Goal: Information Seeking & Learning: Learn about a topic

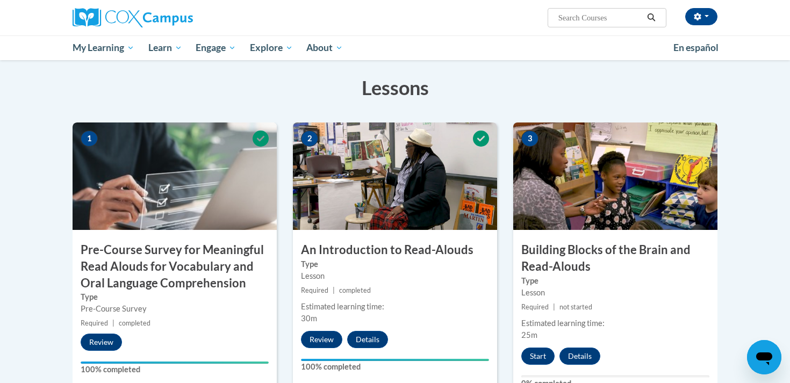
scroll to position [188, 0]
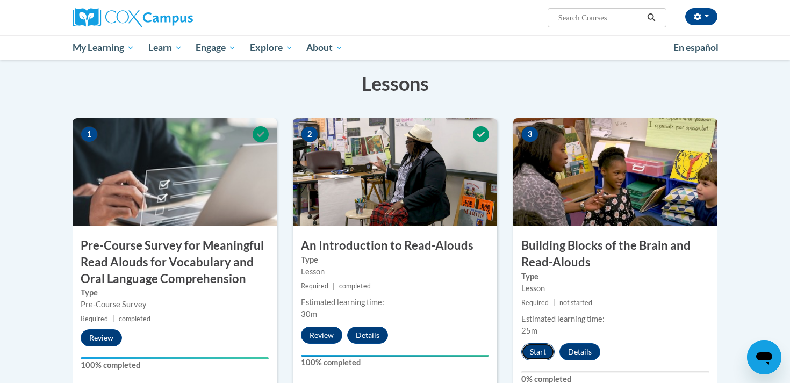
click at [530, 349] on button "Start" at bounding box center [537, 351] width 33 height 17
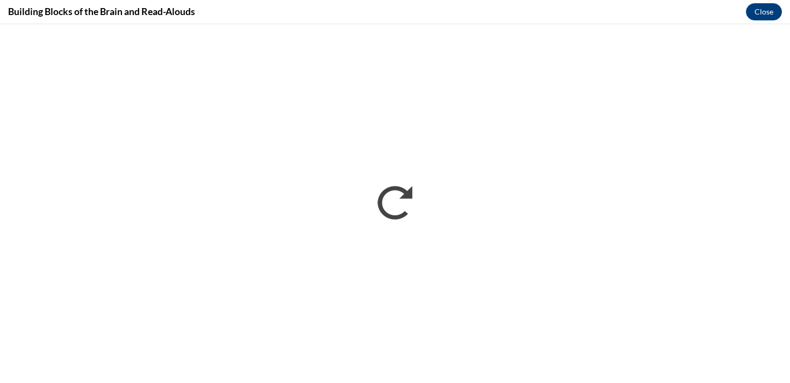
scroll to position [0, 0]
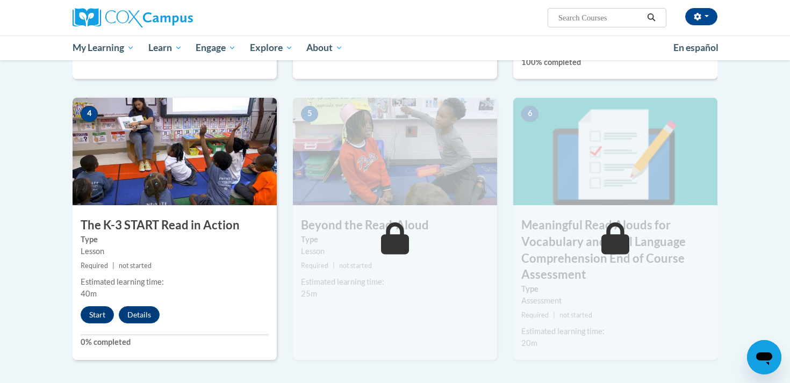
scroll to position [508, 0]
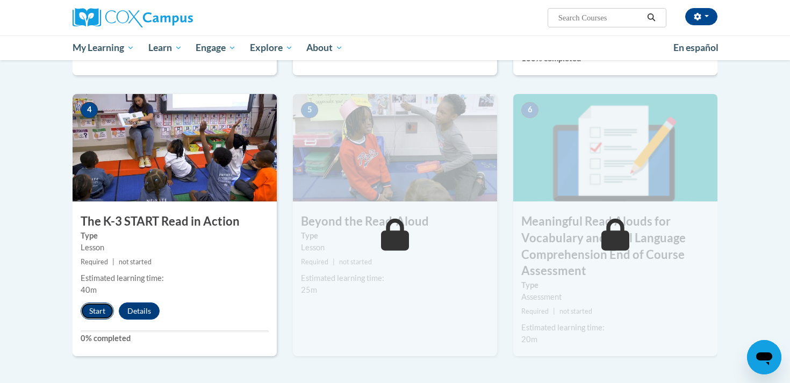
click at [102, 311] on button "Start" at bounding box center [97, 311] width 33 height 17
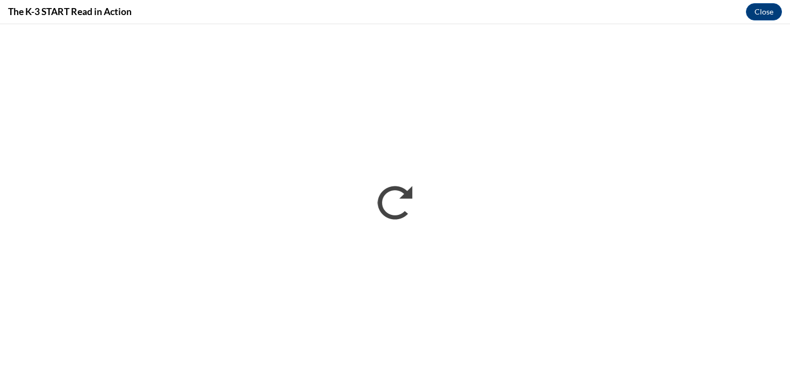
scroll to position [0, 0]
